Goal: Information Seeking & Learning: Compare options

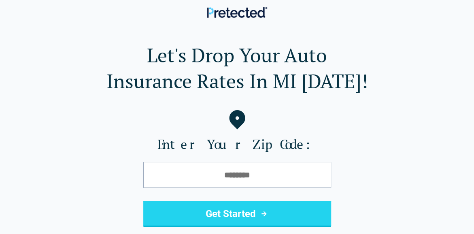
click at [249, 14] on img at bounding box center [237, 12] width 60 height 11
click at [271, 205] on button "Get Started" at bounding box center [237, 214] width 188 height 26
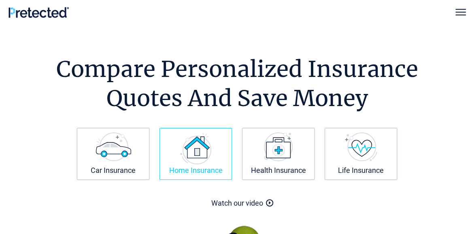
click at [198, 161] on img at bounding box center [195, 148] width 31 height 32
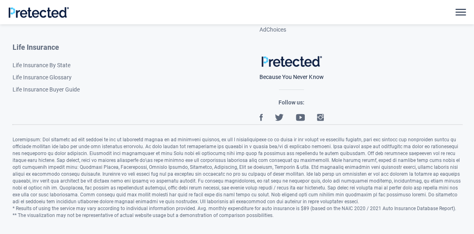
scroll to position [3234, 0]
